Goal: Complete application form: Complete application form

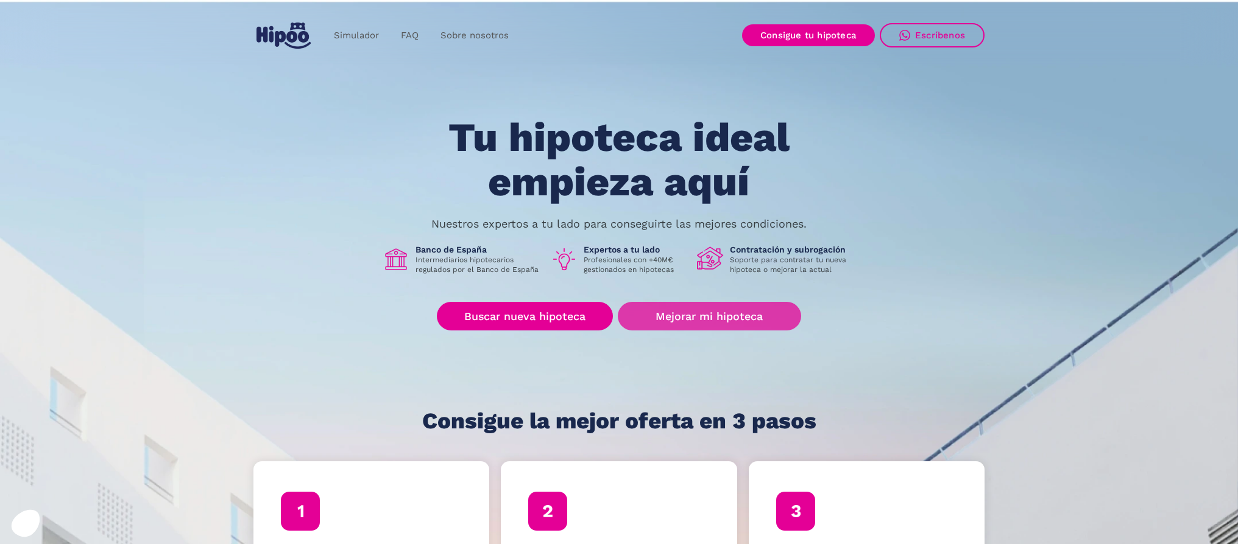
click at [730, 315] on link "Mejorar mi hipoteca" at bounding box center [709, 316] width 183 height 29
